Goal: Task Accomplishment & Management: Use online tool/utility

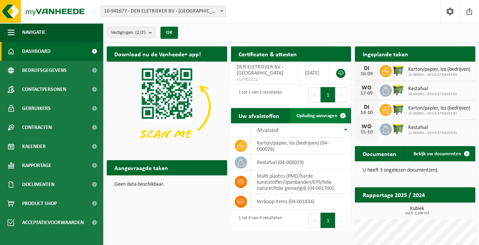
click at [319, 114] on span "Ophaling aanvragen" at bounding box center [316, 115] width 41 height 5
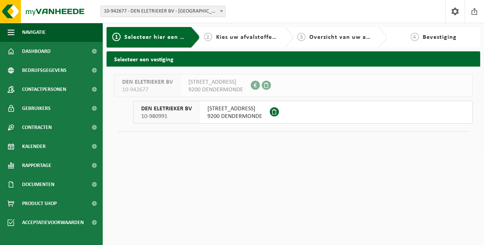
click at [239, 110] on span "HEERLIJKHEIDSTRAAT 46 A" at bounding box center [235, 109] width 55 height 8
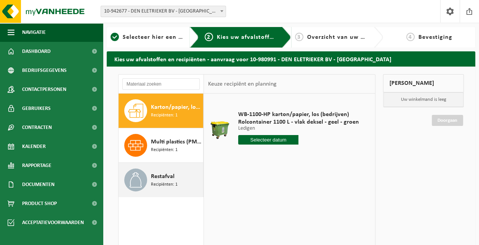
click at [160, 181] on span "Recipiënten: 1" at bounding box center [164, 184] width 27 height 7
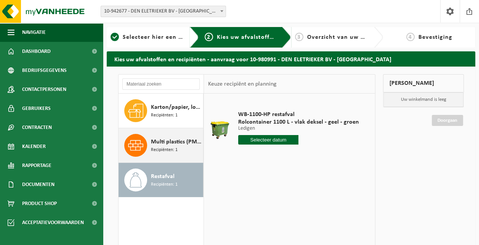
click at [164, 143] on span "Multi plastics (PMD/harde kunststoffen/spanbanden/EPS/folie naturel/folie gemen…" at bounding box center [176, 141] width 50 height 9
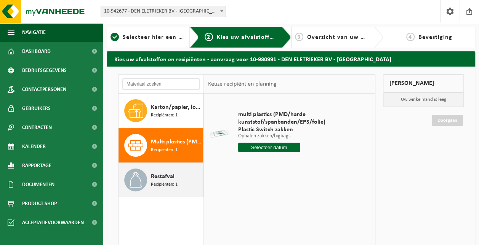
click at [163, 172] on span "Restafval" at bounding box center [163, 176] width 24 height 9
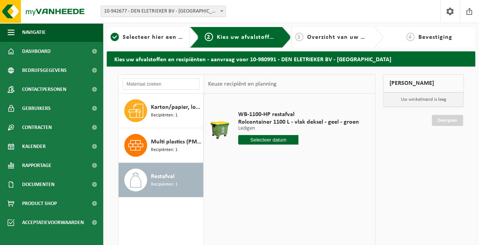
click at [268, 141] on input "text" at bounding box center [268, 140] width 61 height 10
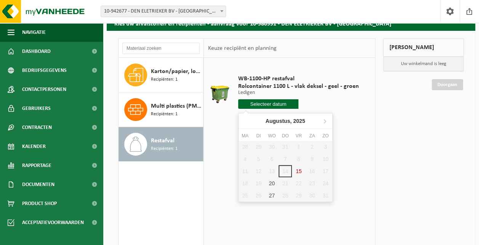
scroll to position [38, 0]
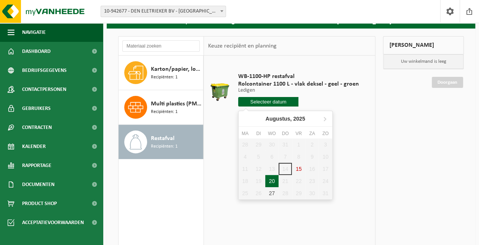
click at [271, 180] on div "20" at bounding box center [271, 181] width 13 height 12
type input "Van [DATE]"
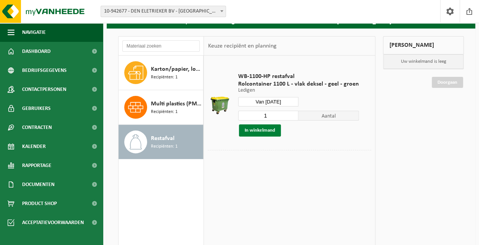
click at [265, 130] on button "In winkelmand" at bounding box center [260, 131] width 42 height 12
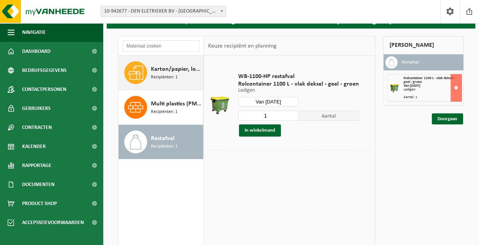
click at [167, 75] on span "Recipiënten: 1" at bounding box center [164, 77] width 27 height 7
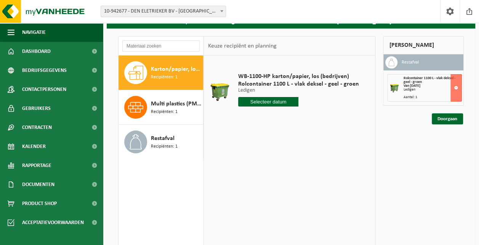
click at [260, 102] on input "text" at bounding box center [268, 102] width 61 height 10
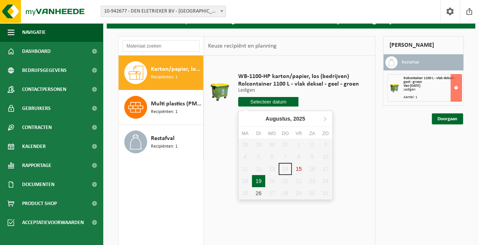
click at [255, 182] on div "19" at bounding box center [258, 181] width 13 height 12
type input "Van [DATE]"
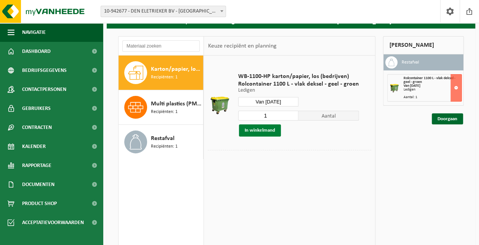
click at [255, 132] on button "In winkelmand" at bounding box center [260, 131] width 42 height 12
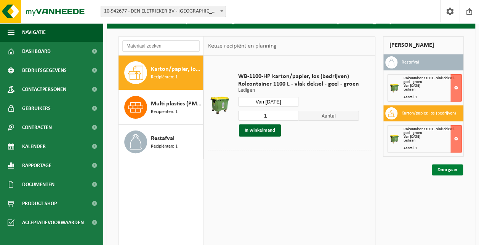
click at [448, 168] on link "Doorgaan" at bounding box center [446, 169] width 31 height 11
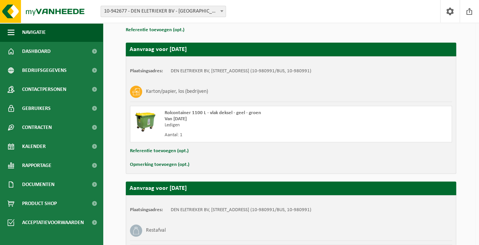
scroll to position [152, 0]
